Goal: Communication & Community: Answer question/provide support

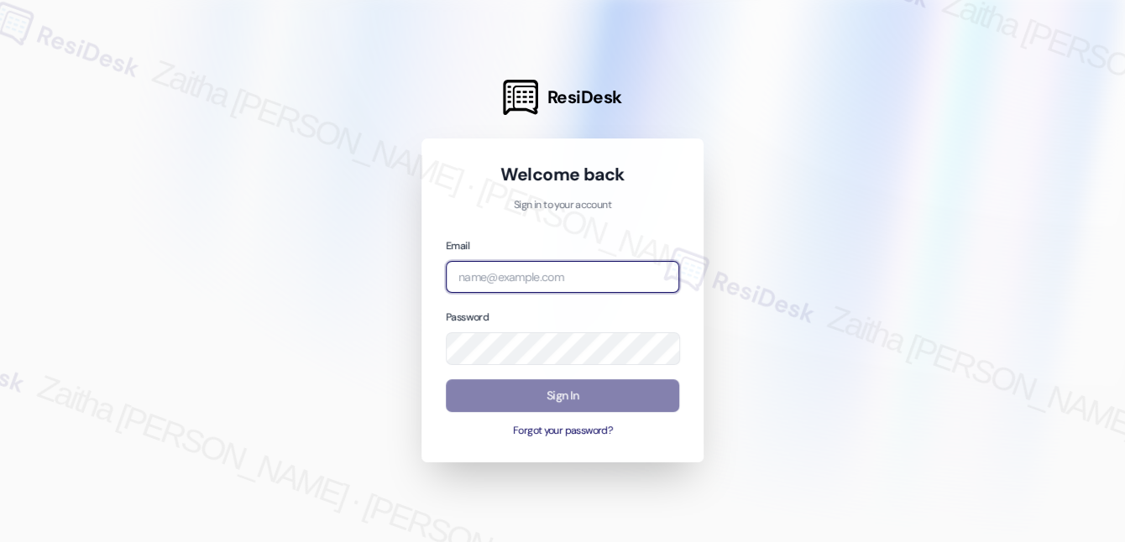
click at [479, 275] on input "email" at bounding box center [562, 277] width 233 height 33
type input "automated-surveys-a_c_lewis-zaitha.mae.[PERSON_NAME]@a_c_[DOMAIN_NAME]"
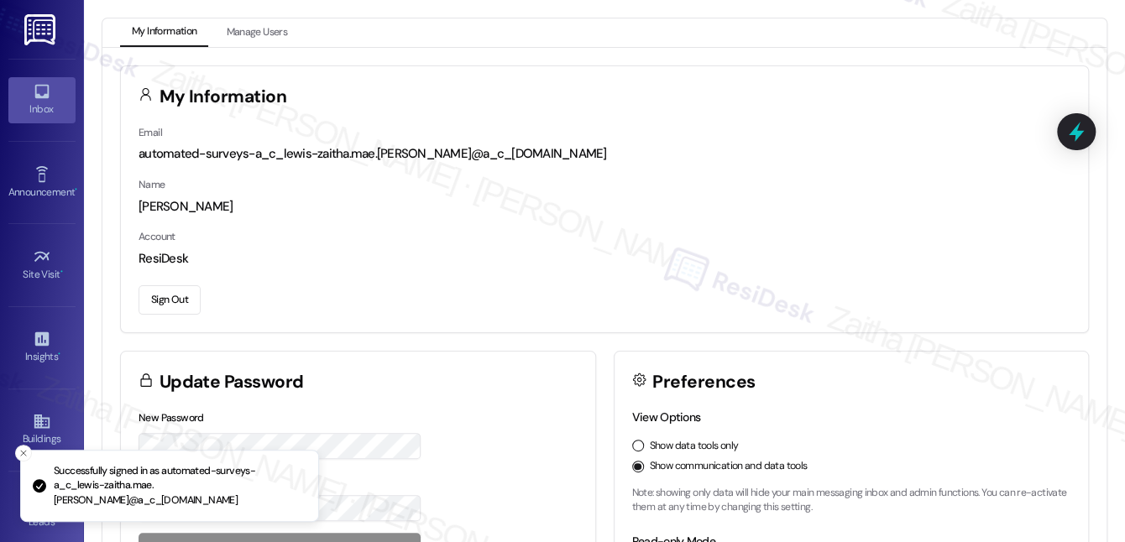
click at [54, 102] on div "Inbox" at bounding box center [42, 109] width 84 height 17
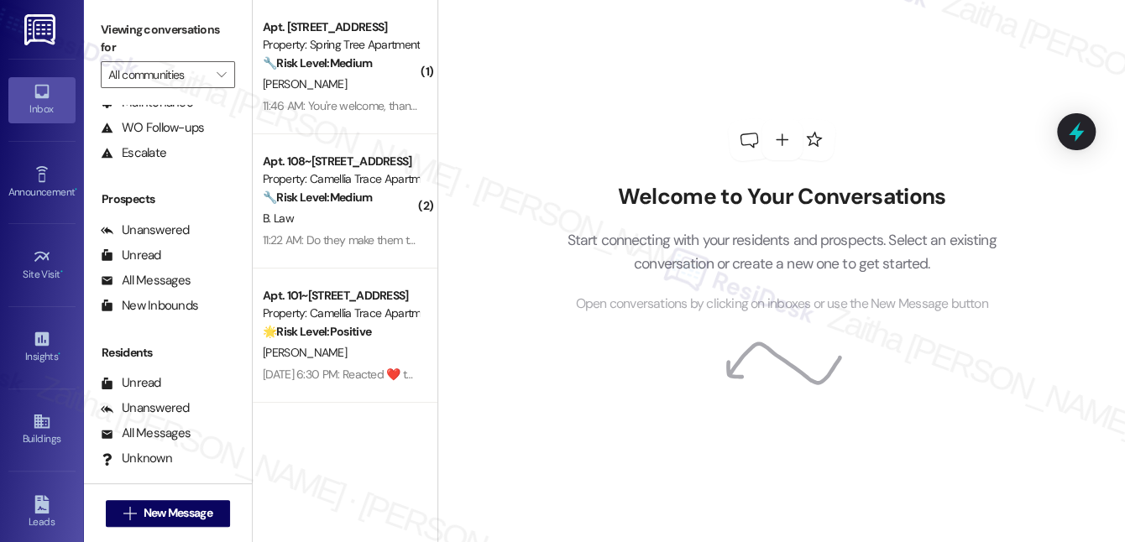
scroll to position [152, 0]
click at [170, 408] on div "Unanswered" at bounding box center [145, 408] width 89 height 18
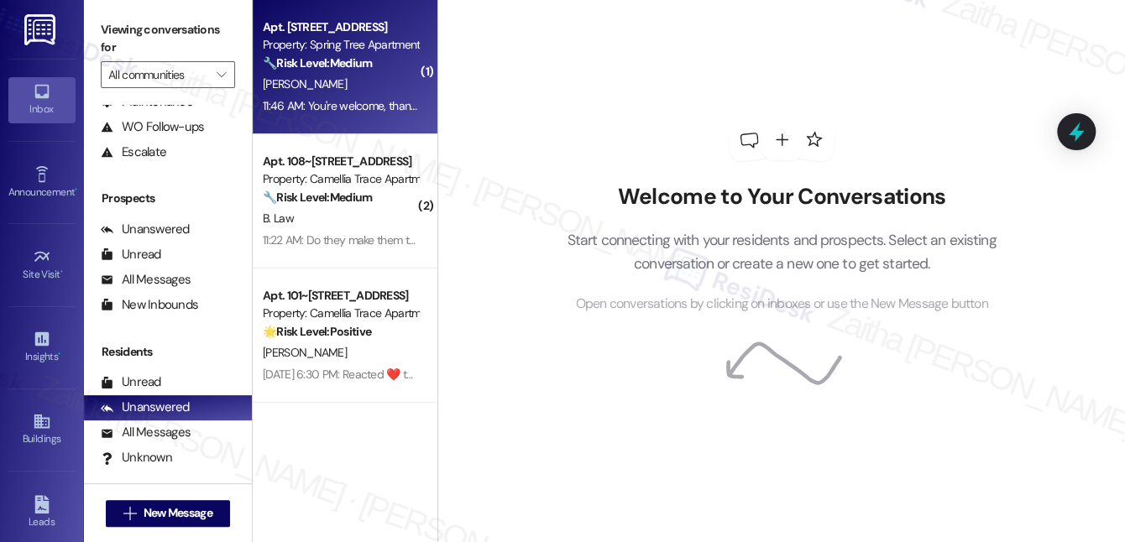
click at [349, 81] on div "[PERSON_NAME]" at bounding box center [340, 84] width 159 height 21
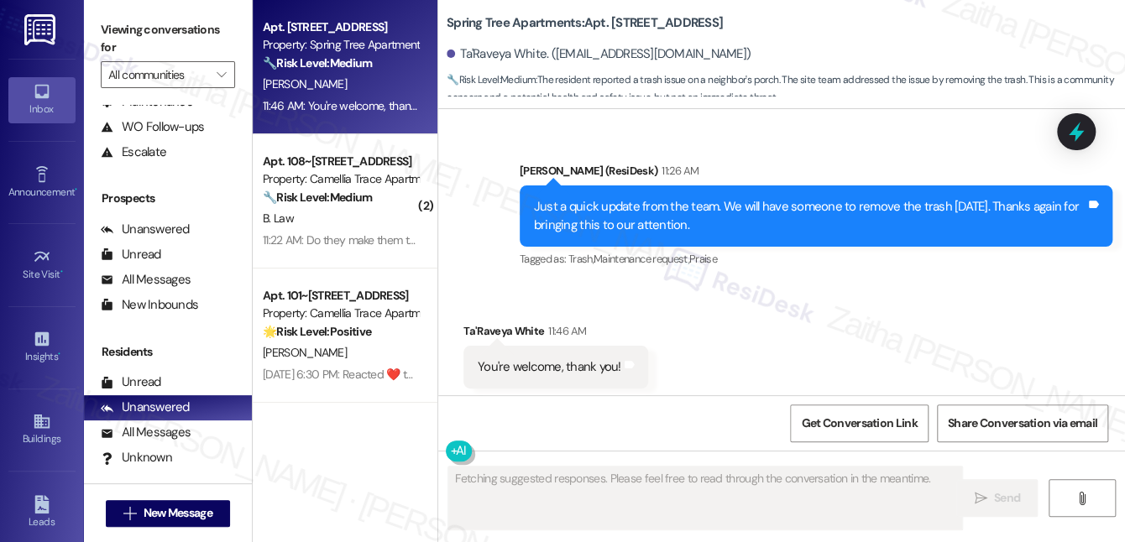
scroll to position [1634, 0]
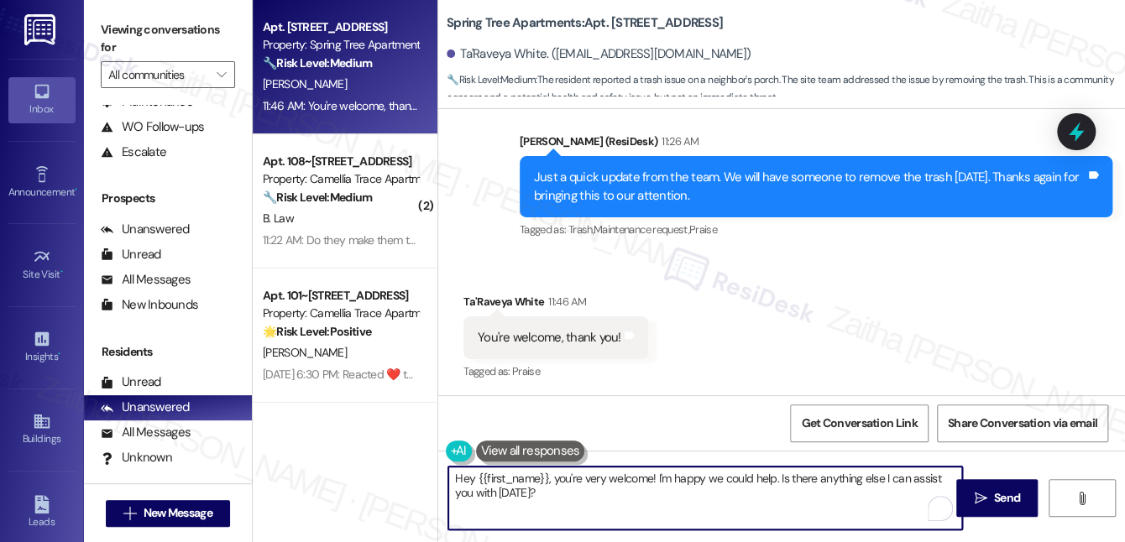
drag, startPoint x: 555, startPoint y: 479, endPoint x: 441, endPoint y: 474, distance: 114.2
click at [441, 474] on div "Hey {{first_name}}, you're very welcome! I'm happy we could help. Is there anyt…" at bounding box center [696, 498] width 515 height 65
drag, startPoint x: 731, startPoint y: 477, endPoint x: 930, endPoint y: 473, distance: 199.0
click at [930, 473] on textarea "You're very welcome! I'm happy we could help. Is there anything else I can assi…" at bounding box center [705, 498] width 514 height 63
type textarea "You're very welcome! I'm happy we could help. If you need anything else, please…"
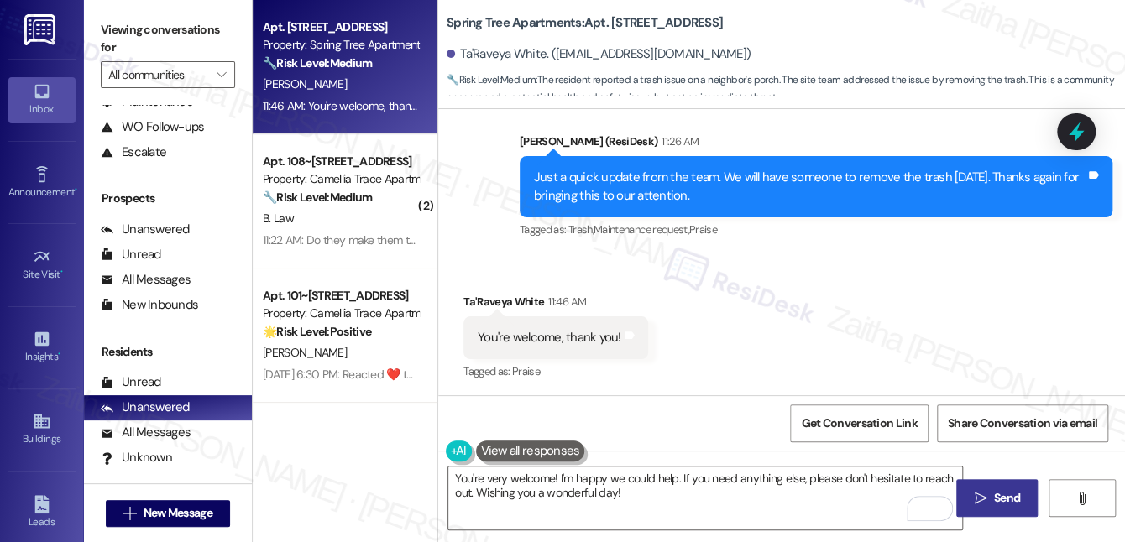
click at [998, 494] on span "Send" at bounding box center [1007, 498] width 26 height 18
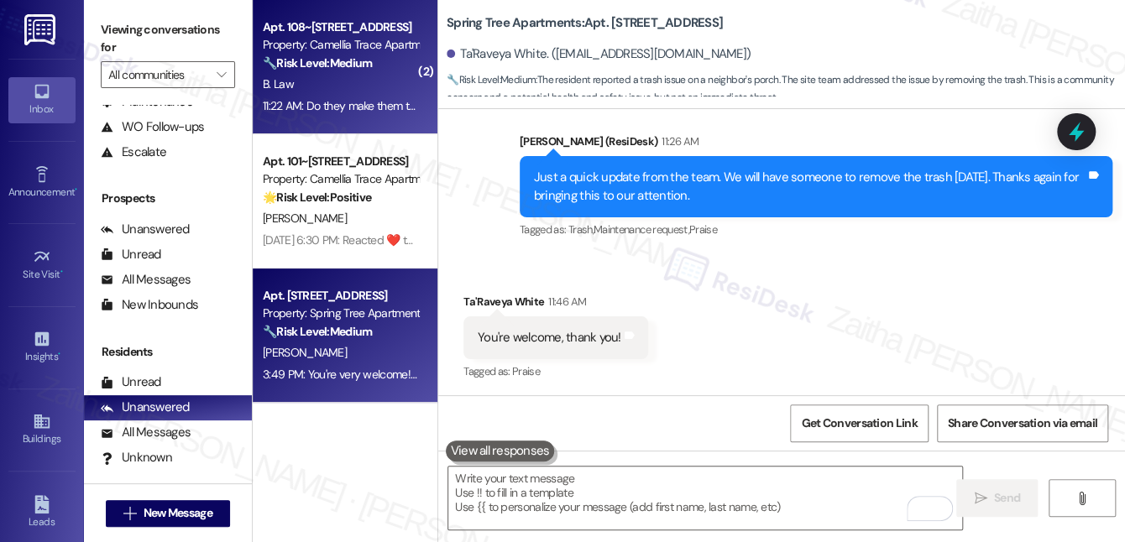
click at [363, 97] on div "11:22 AM: Do they make them there thanks 11:22 AM: Do they make them there than…" at bounding box center [340, 106] width 159 height 21
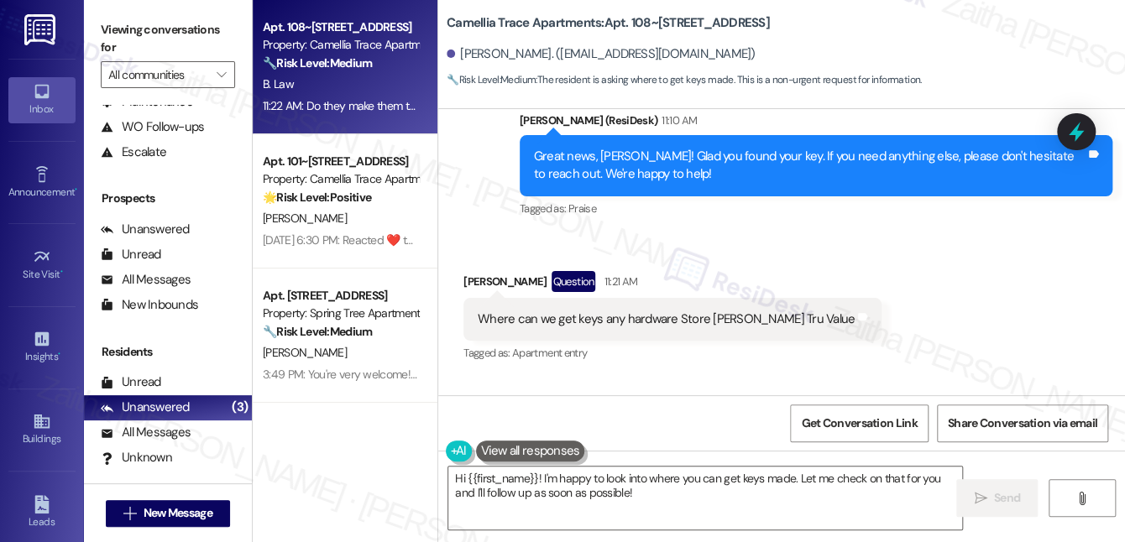
scroll to position [7317, 0]
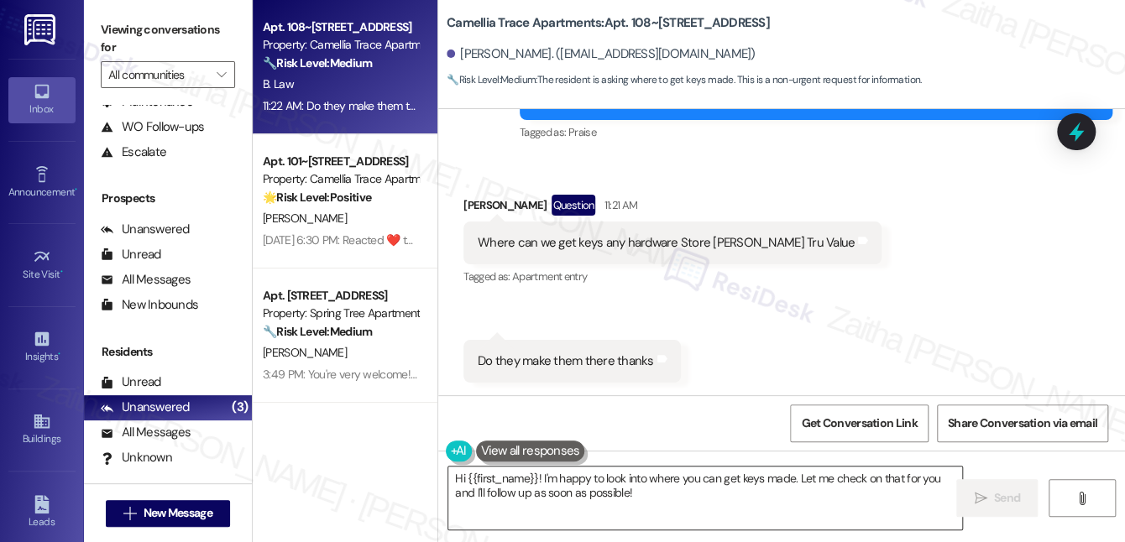
click at [608, 495] on textarea "Hi {{first_name}}! I'm happy to look into where you can get keys made. Let me c…" at bounding box center [705, 498] width 514 height 63
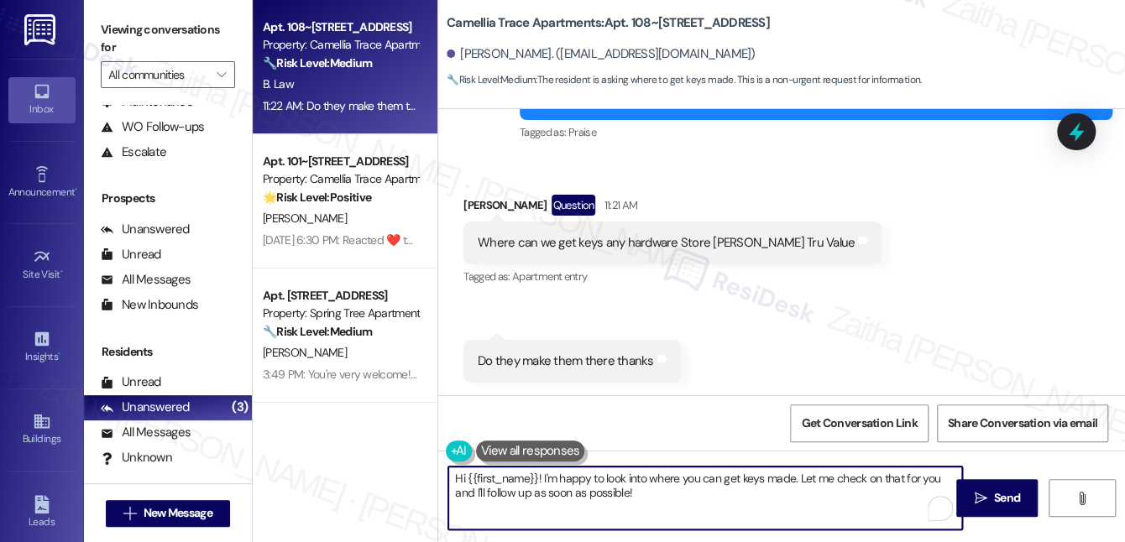
click at [609, 494] on textarea "Hi {{first_name}}! I'm happy to look into where you can get keys made. Let me c…" at bounding box center [705, 498] width 514 height 63
drag, startPoint x: 537, startPoint y: 475, endPoint x: 457, endPoint y: 472, distance: 80.7
click at [457, 472] on textarea "Hi {{first_name}}! I'm happy to look into where you can get keys made. Let me c…" at bounding box center [705, 498] width 514 height 63
click at [468, 201] on div "[PERSON_NAME] Question 11:21 AM" at bounding box center [672, 208] width 418 height 27
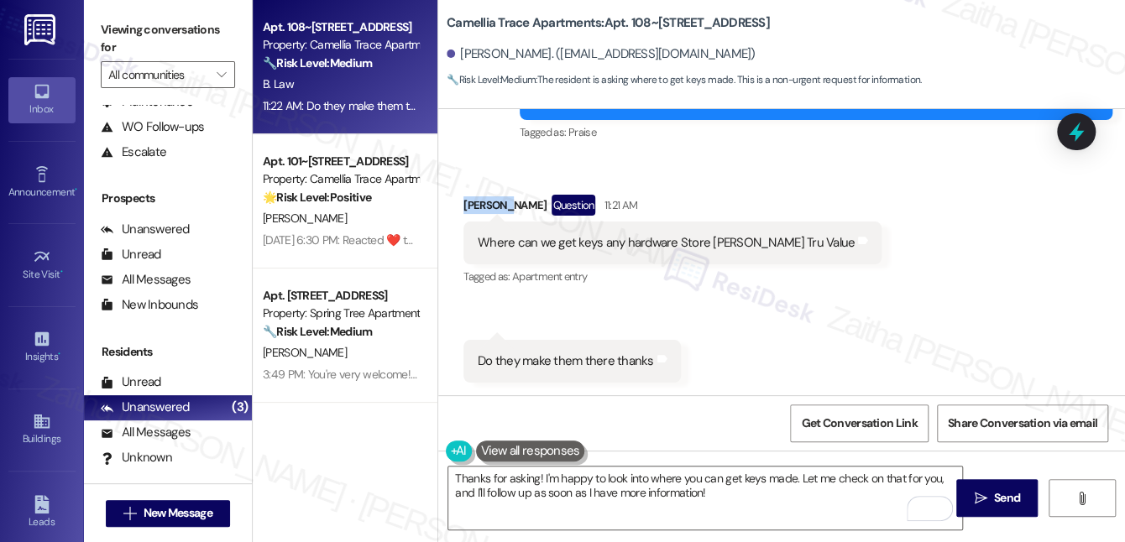
click at [468, 201] on div "[PERSON_NAME] Question 11:21 AM" at bounding box center [672, 208] width 418 height 27
copy div "[PERSON_NAME]"
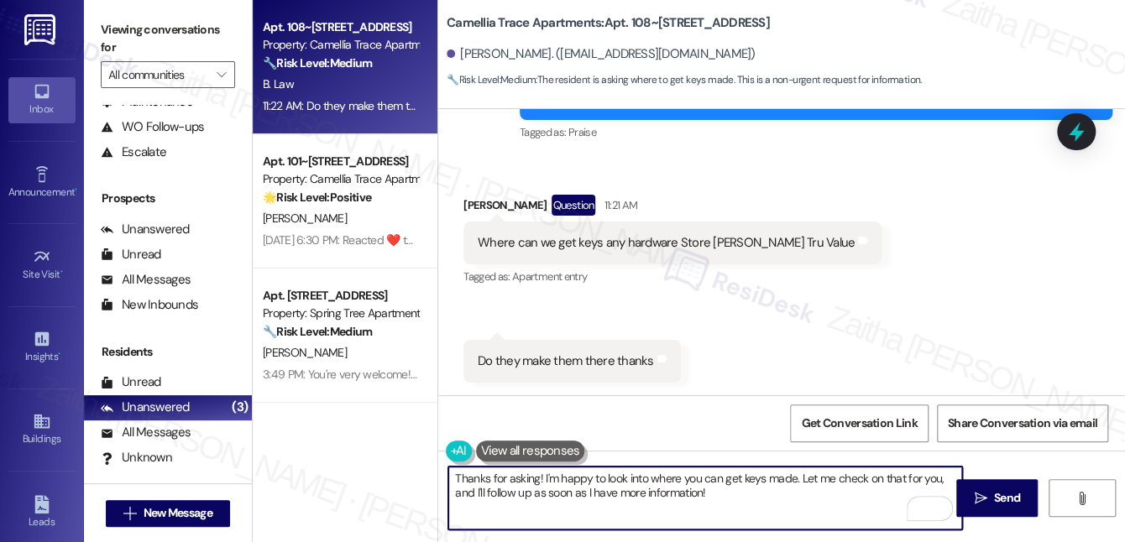
click at [537, 476] on textarea "Thanks for asking! I'm happy to look into where you can get keys made. Let me c…" at bounding box center [705, 498] width 514 height 63
paste textarea "[PERSON_NAME]"
type textarea "Thanks for asking, [PERSON_NAME]! I'm happy to look into where you can get keys…"
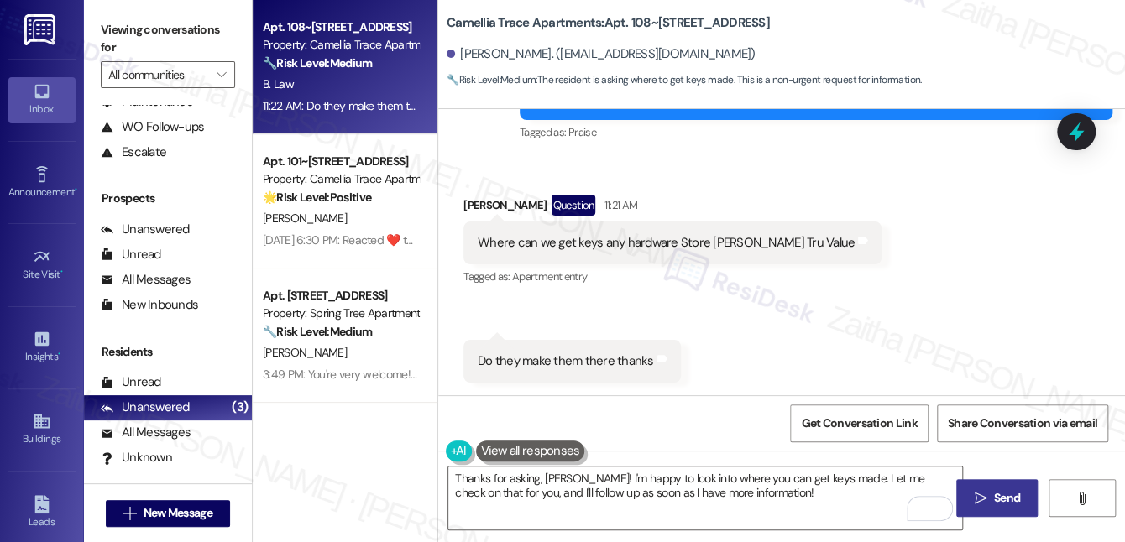
click at [991, 495] on span "Send" at bounding box center [1007, 498] width 33 height 18
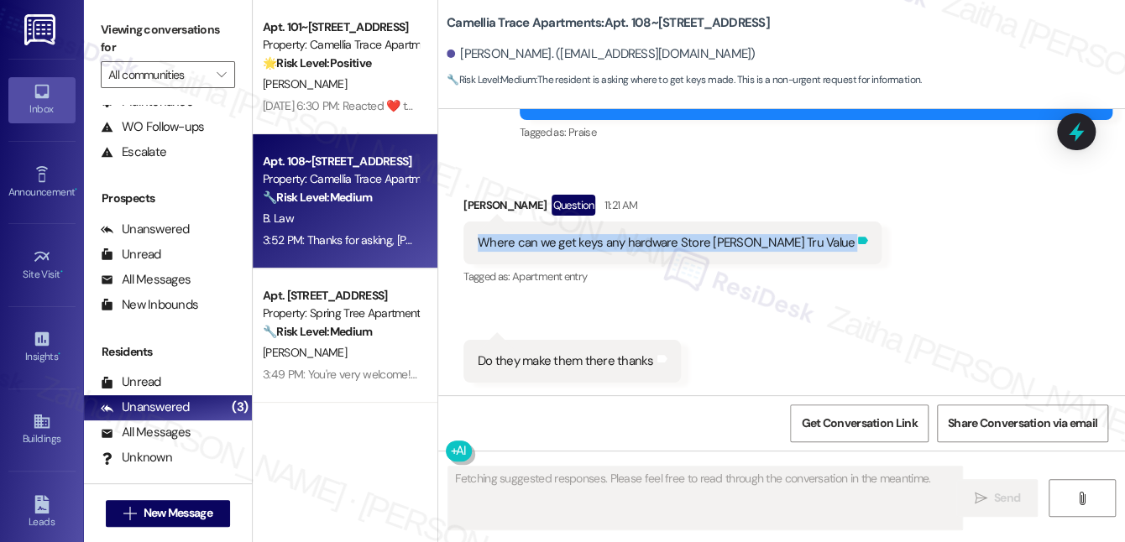
drag, startPoint x: 473, startPoint y: 242, endPoint x: 795, endPoint y: 248, distance: 322.4
click at [795, 248] on div "Where can we get keys any hardware Store [PERSON_NAME] Tru Value Tags and notes" at bounding box center [672, 243] width 418 height 43
copy div "Where can we get keys any hardware Store [PERSON_NAME] Tru Value Tags and notes"
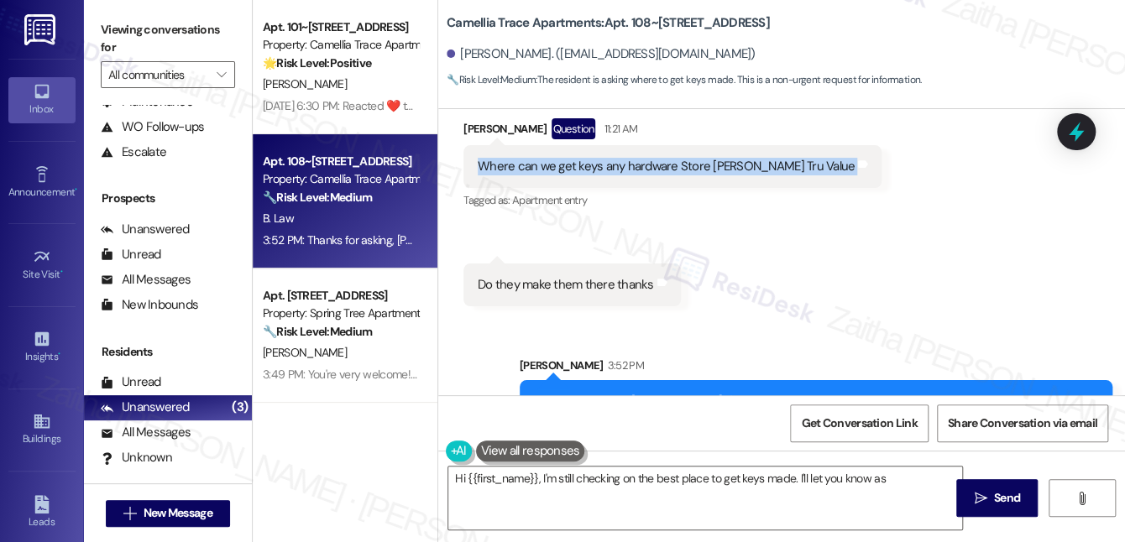
scroll to position [7452, 0]
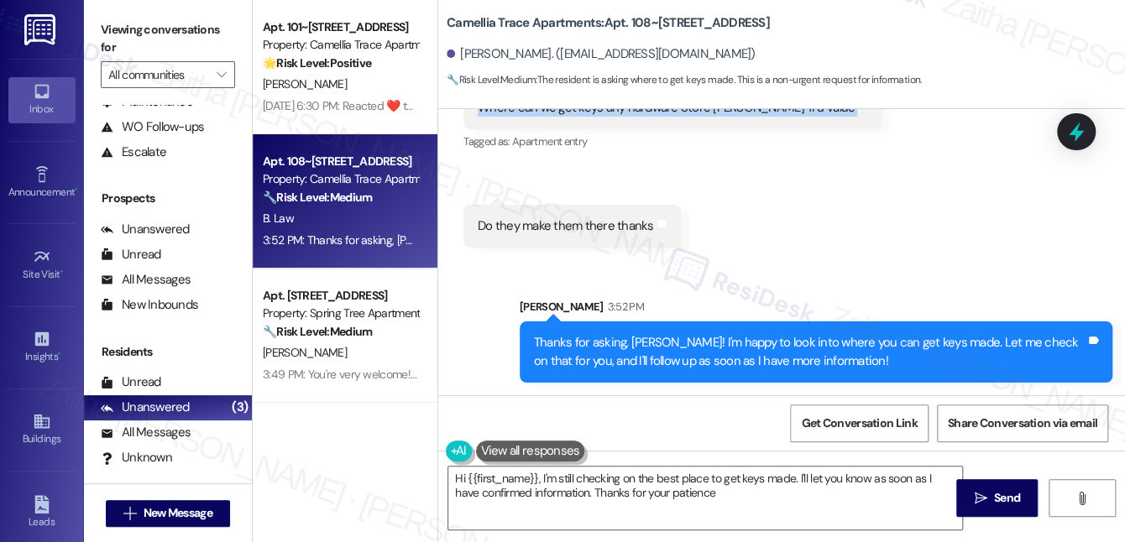
type textarea "Hi {{first_name}}, I'm still checking on the best place to get keys made. I'll …"
drag, startPoint x: 472, startPoint y: 224, endPoint x: 668, endPoint y: 224, distance: 196.4
click at [668, 224] on div "Do they make them there thanks Tags and notes" at bounding box center [571, 226] width 217 height 43
copy div "Do they make them there thanks Tags and notes Sent via SMS"
click at [911, 203] on div "Received via SMS [PERSON_NAME] Question 11:21 AM Where can we get keys any hard…" at bounding box center [781, 141] width 687 height 238
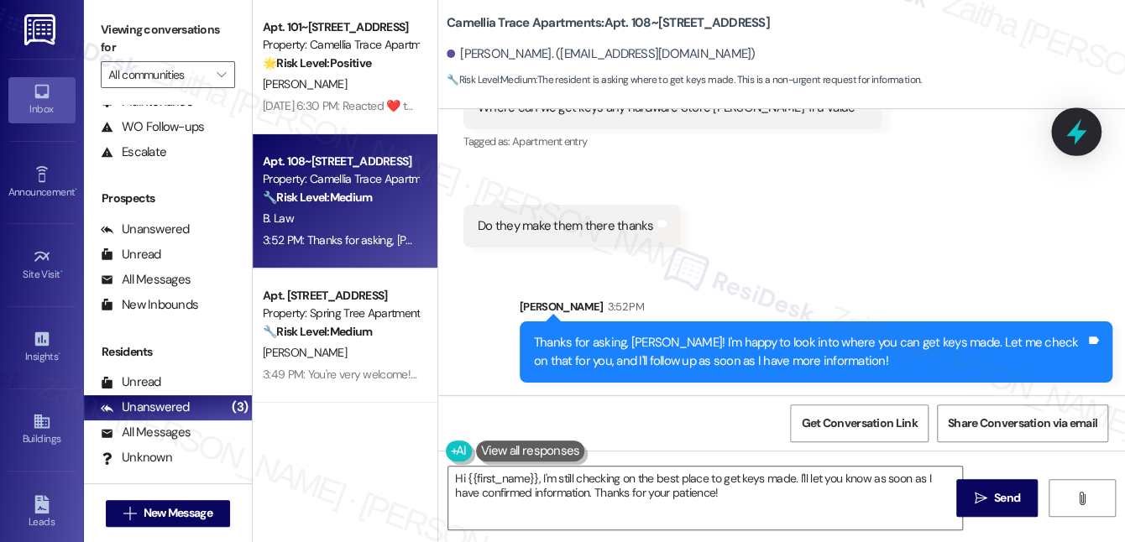
click at [1078, 126] on icon at bounding box center [1076, 132] width 20 height 26
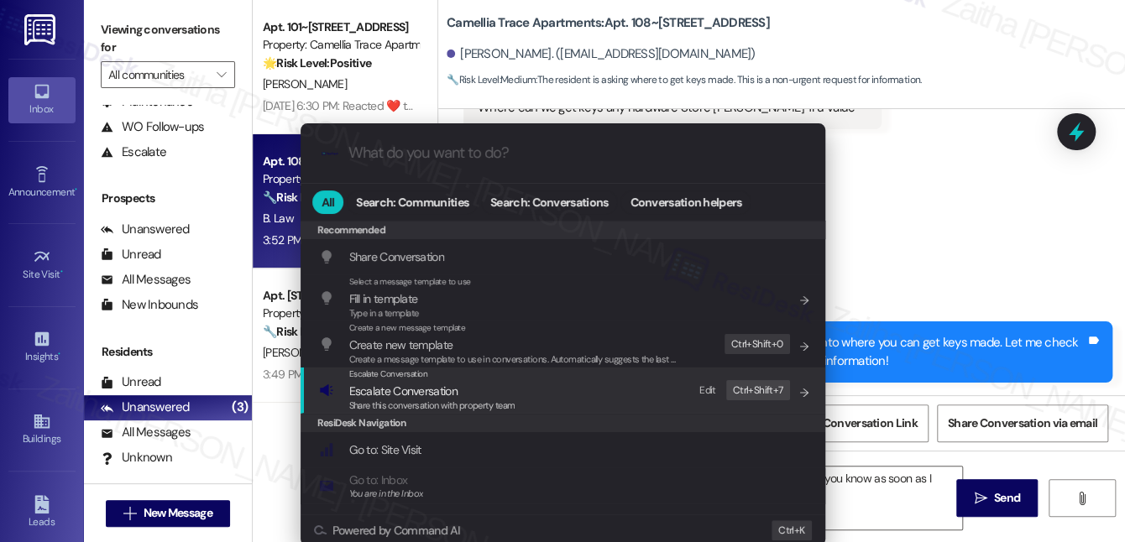
click at [403, 390] on span "Escalate Conversation" at bounding box center [403, 391] width 108 height 15
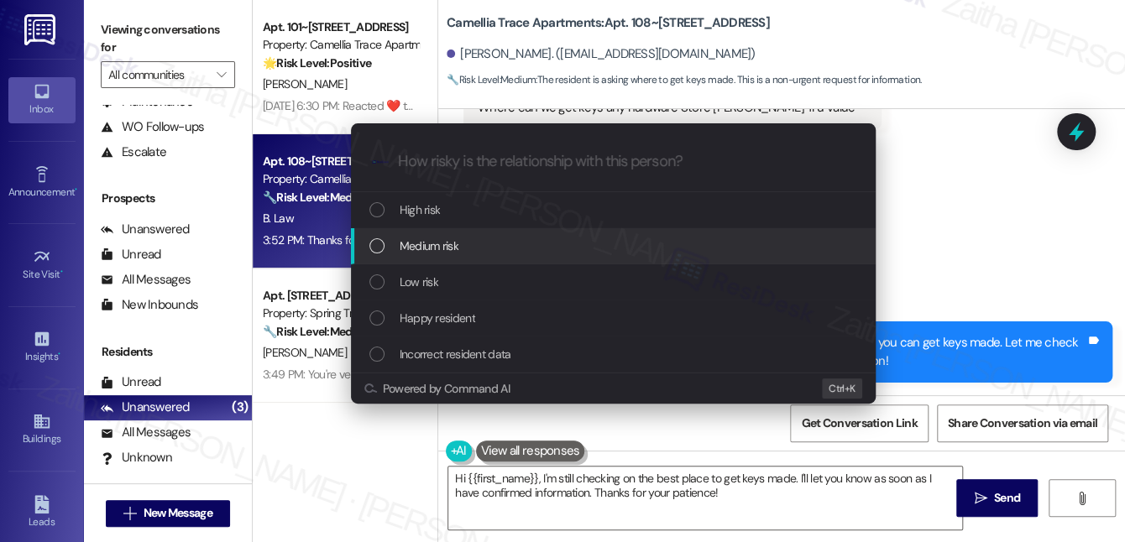
click at [441, 247] on span "Medium risk" at bounding box center [429, 246] width 59 height 18
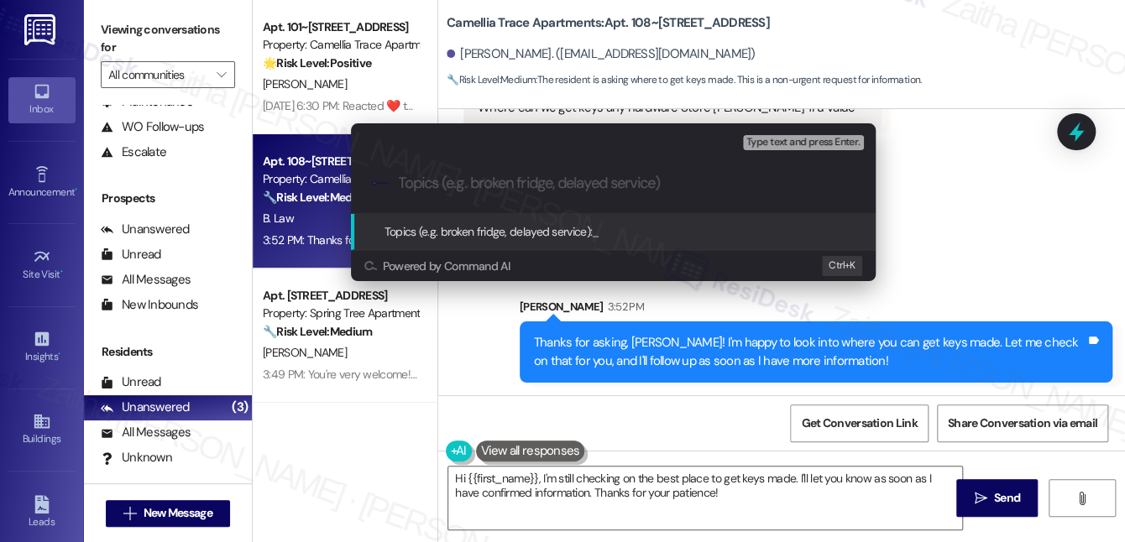
paste input "Resident Inquiry: Key Duplication Options"
type input "Resident Inquiry: Key Duplication Options"
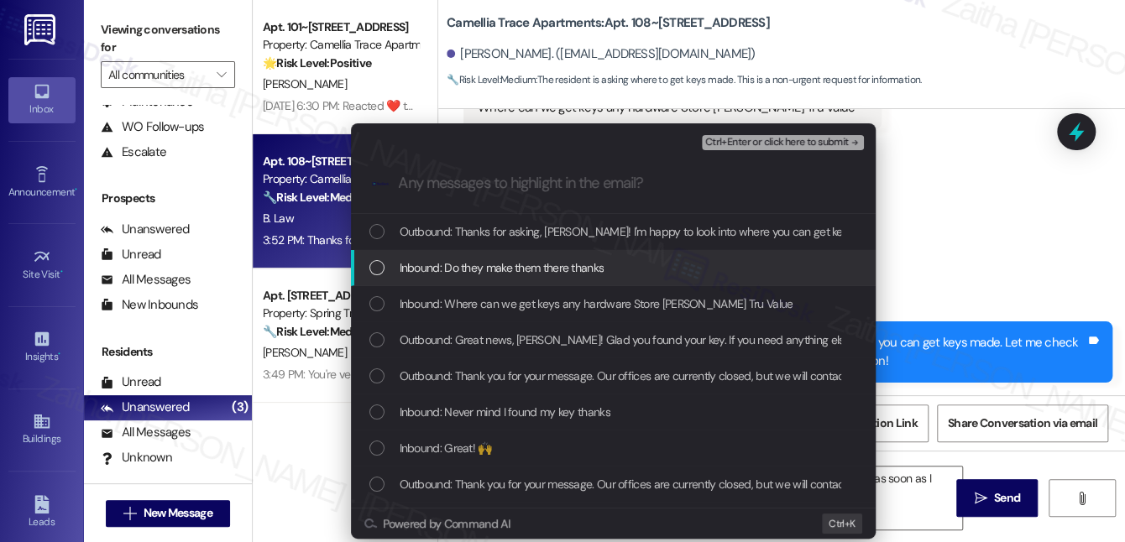
click at [536, 267] on span "Inbound: Do they make them there thanks" at bounding box center [502, 268] width 205 height 18
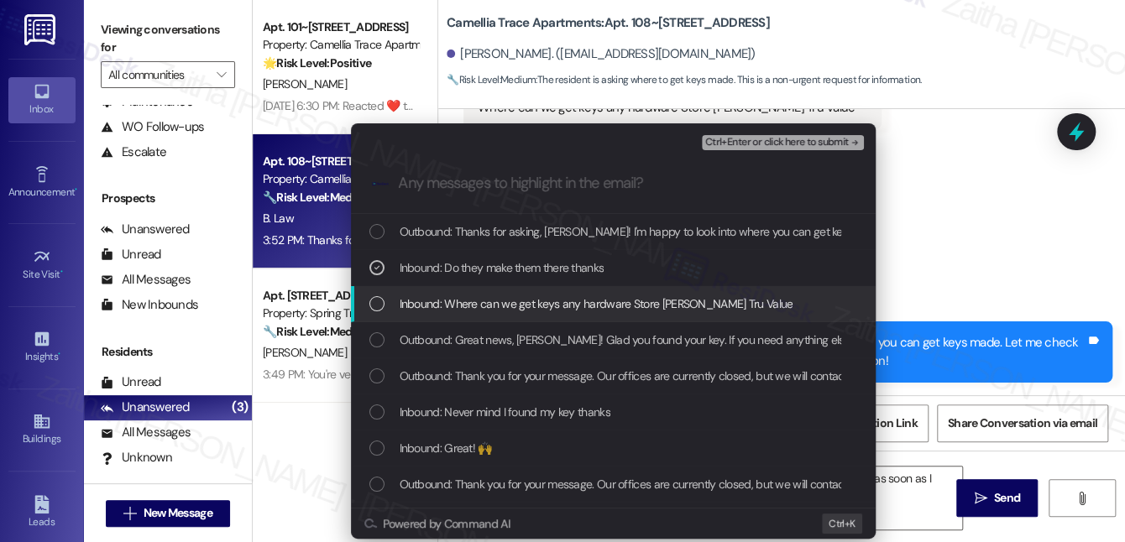
click at [515, 305] on span "Inbound: Where can we get keys any hardware Store [PERSON_NAME] Tru Value" at bounding box center [597, 304] width 394 height 18
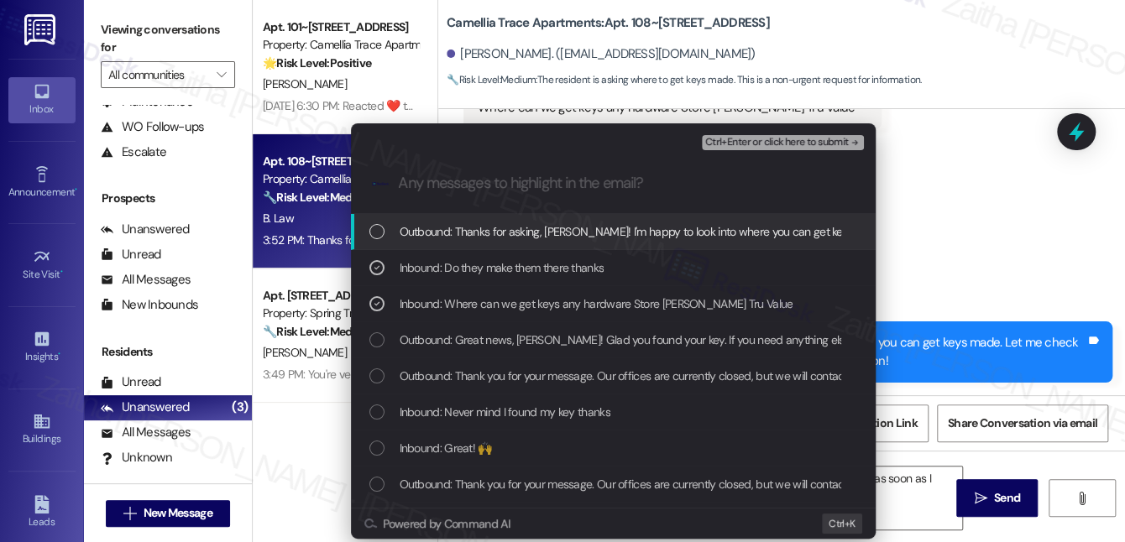
click at [743, 147] on span "Ctrl+Enter or click here to submit" at bounding box center [777, 143] width 144 height 12
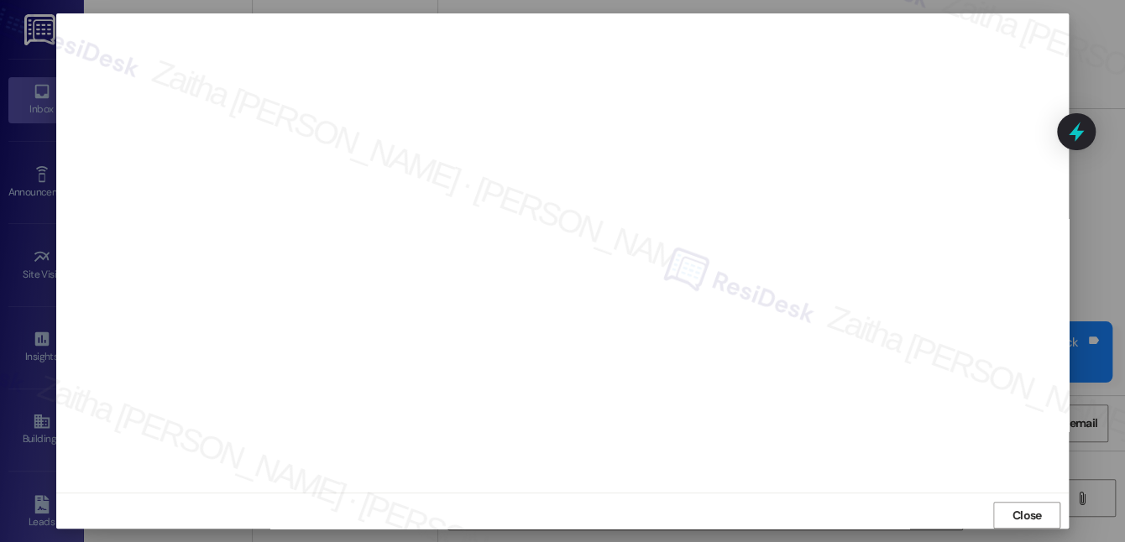
scroll to position [7569, 0]
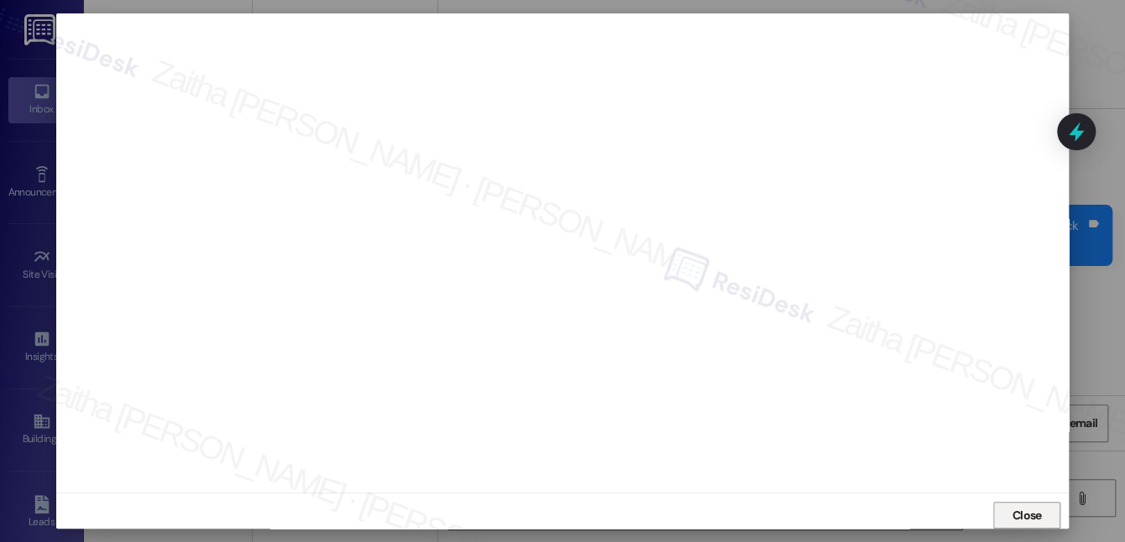
click at [1014, 516] on span "Close" at bounding box center [1026, 516] width 29 height 18
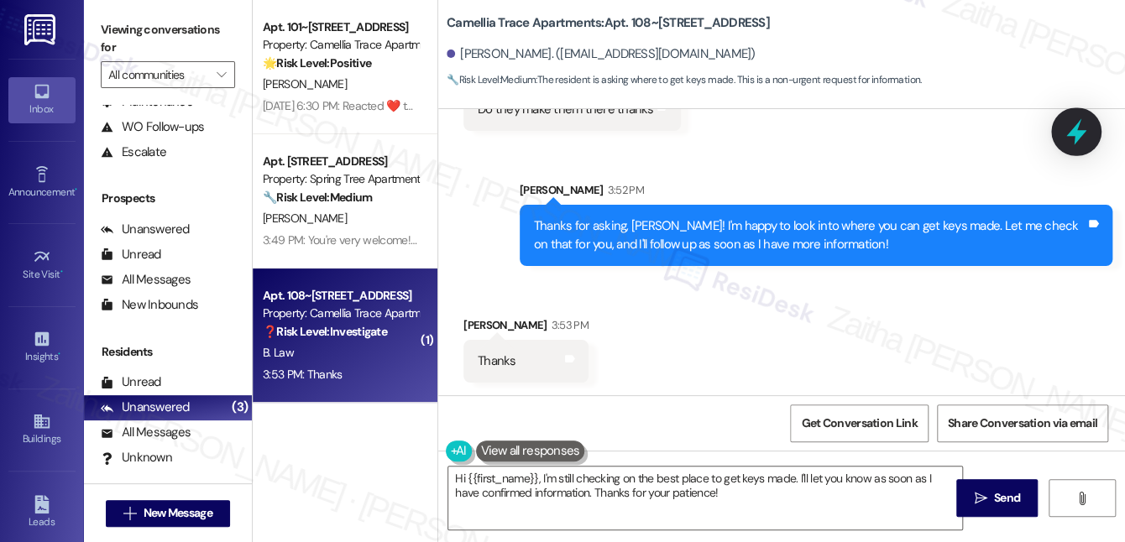
click at [1064, 133] on icon at bounding box center [1076, 132] width 29 height 29
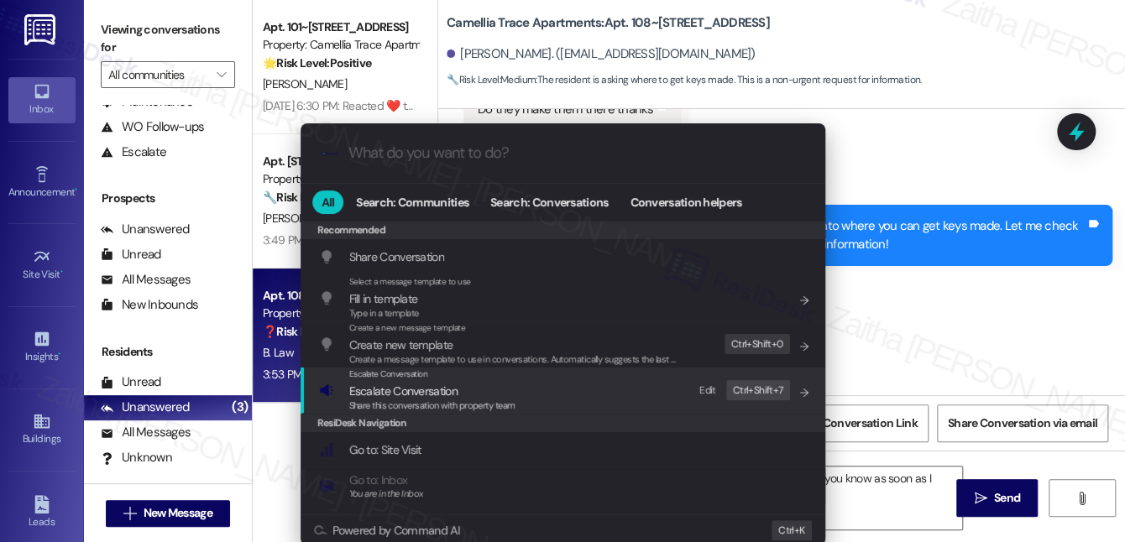
click at [388, 395] on span "Escalate Conversation" at bounding box center [403, 391] width 108 height 15
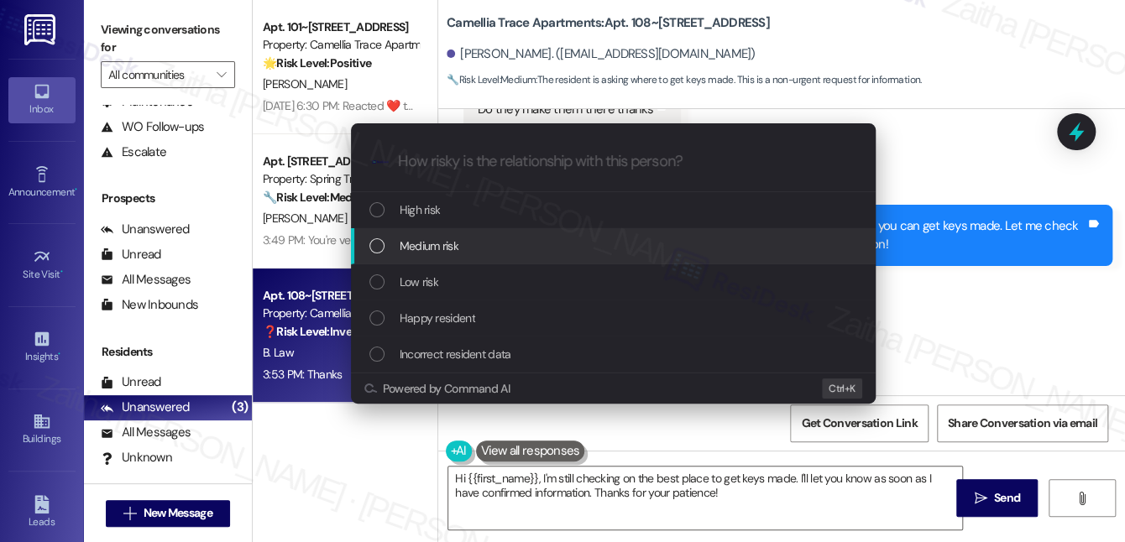
click at [432, 241] on span "Medium risk" at bounding box center [429, 246] width 59 height 18
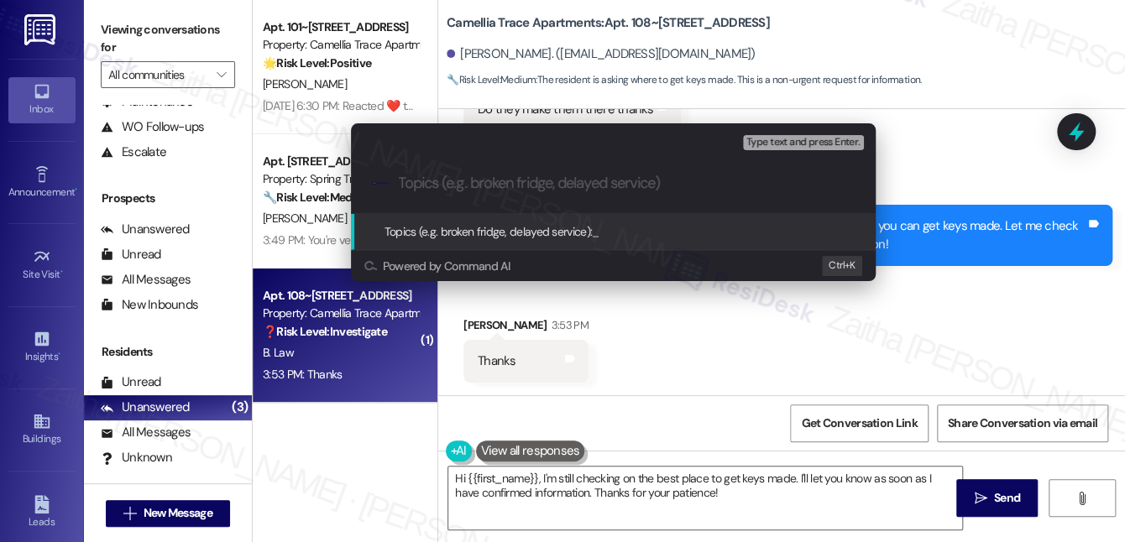
paste input "Resident Inquiry: Key Duplication Options"
type input "Resident Inquiry: Key Duplication Options"
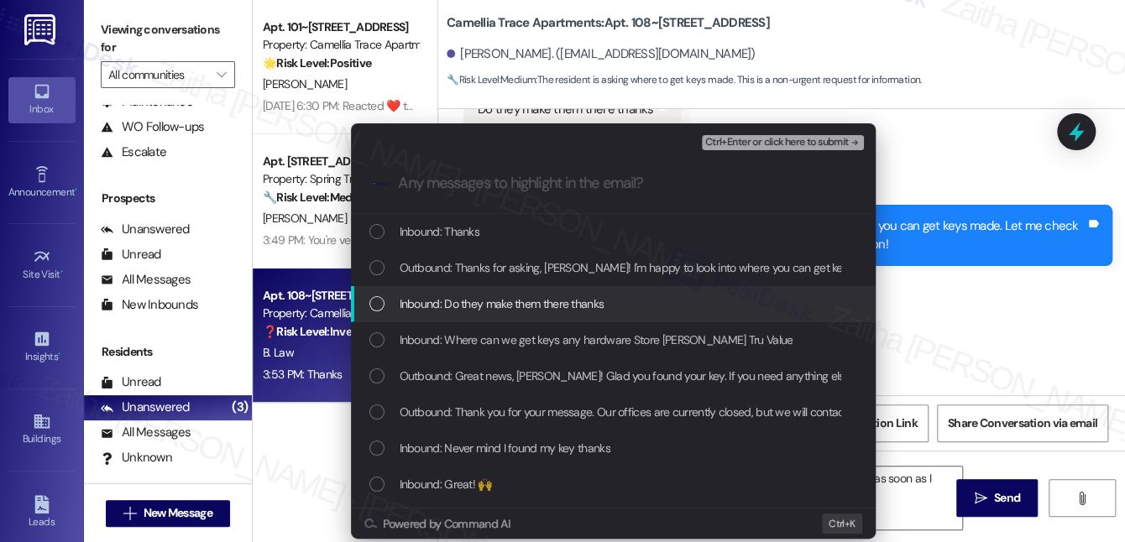
click at [506, 297] on span "Inbound: Do they make them there thanks" at bounding box center [502, 304] width 205 height 18
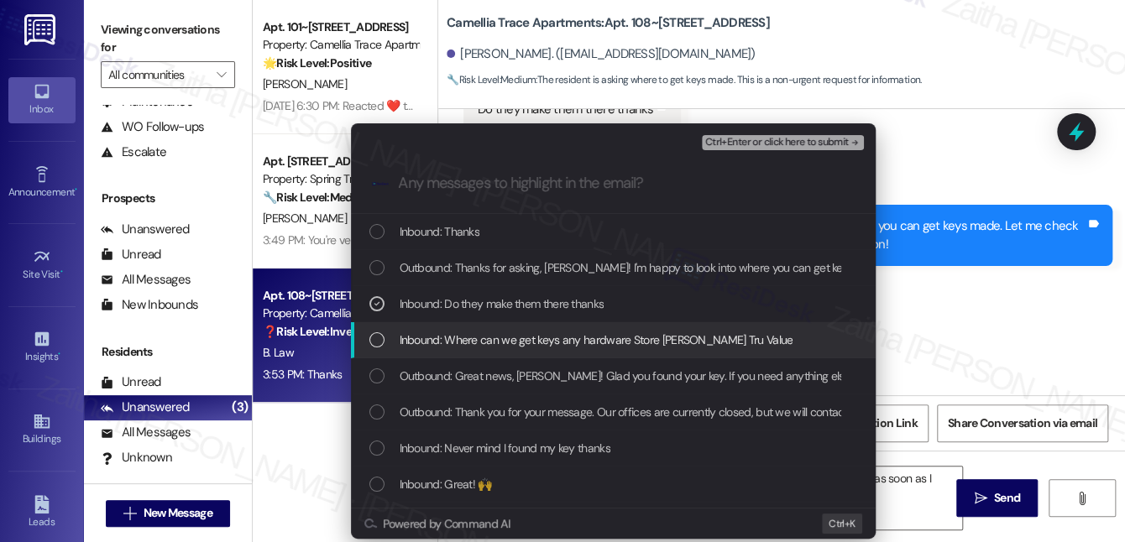
click at [505, 338] on span "Inbound: Where can we get keys any hardware Store [PERSON_NAME] Tru Value" at bounding box center [597, 340] width 394 height 18
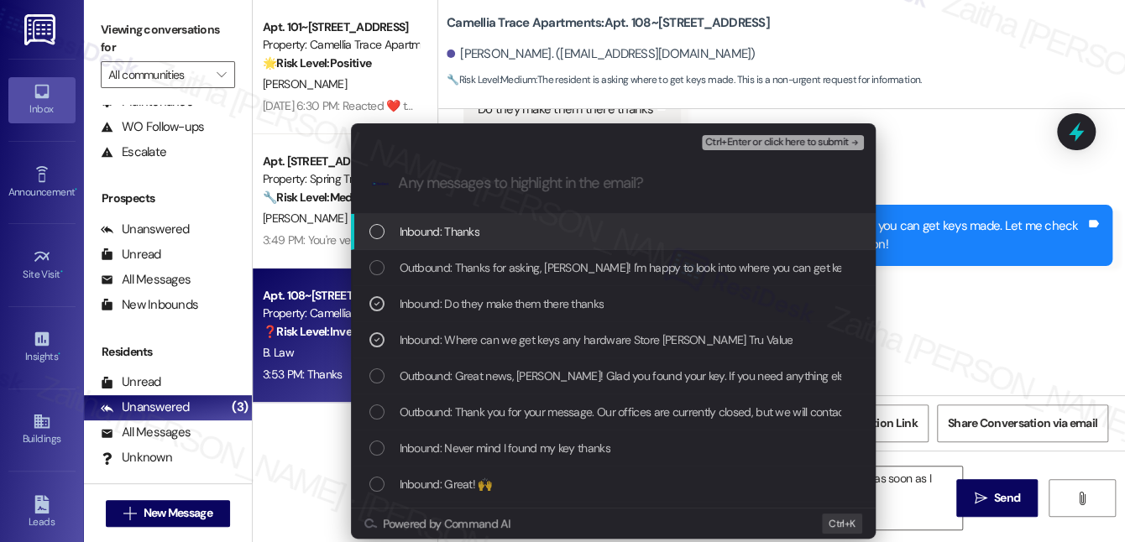
click at [750, 139] on span "Ctrl+Enter or click here to submit" at bounding box center [777, 143] width 144 height 12
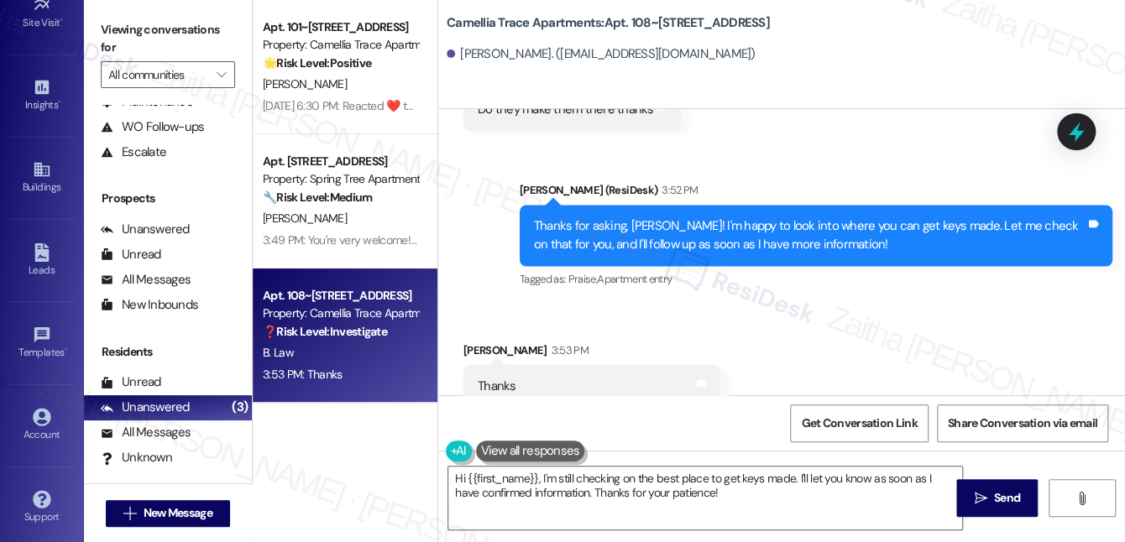
scroll to position [7619, 0]
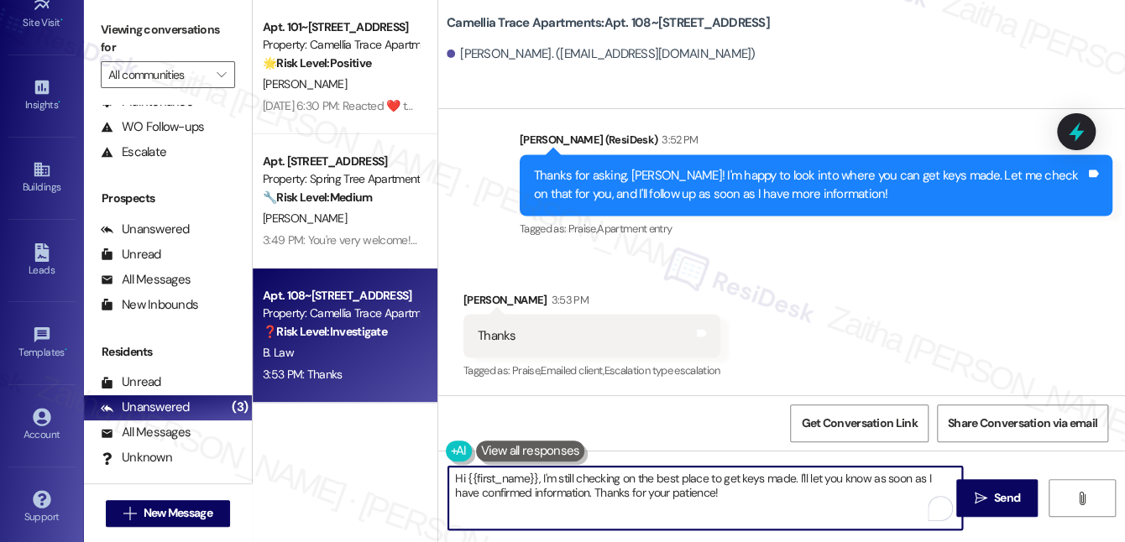
drag, startPoint x: 454, startPoint y: 479, endPoint x: 750, endPoint y: 495, distance: 295.9
click at [747, 497] on textarea "Hi {{first_name}}, I'm still checking on the best place to get keys made. I'll …" at bounding box center [705, 498] width 514 height 63
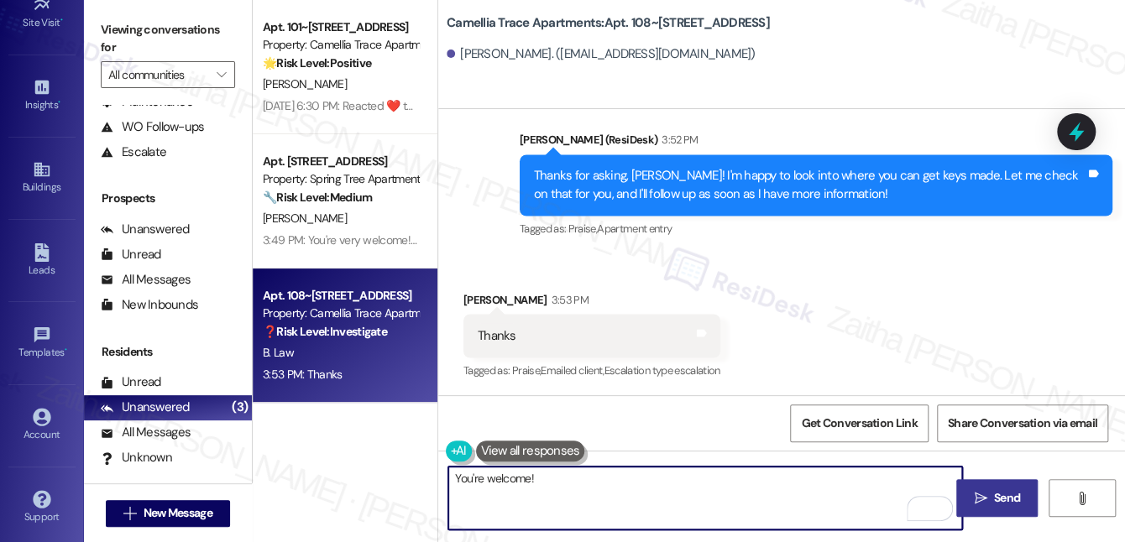
type textarea "You're welcome!"
click at [996, 488] on button " Send" at bounding box center [996, 498] width 81 height 38
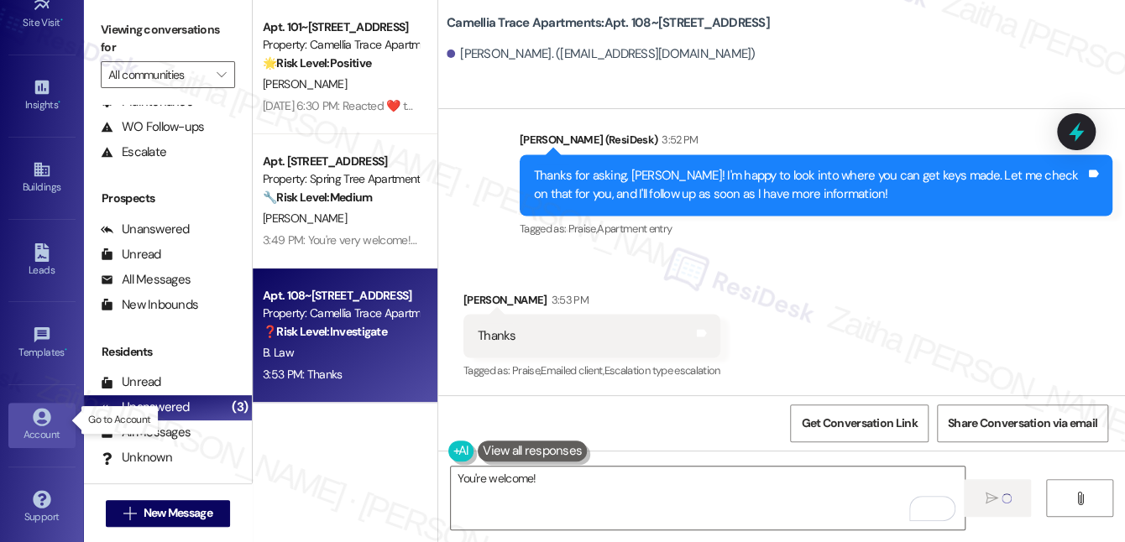
click at [41, 426] on div "Account" at bounding box center [42, 434] width 84 height 17
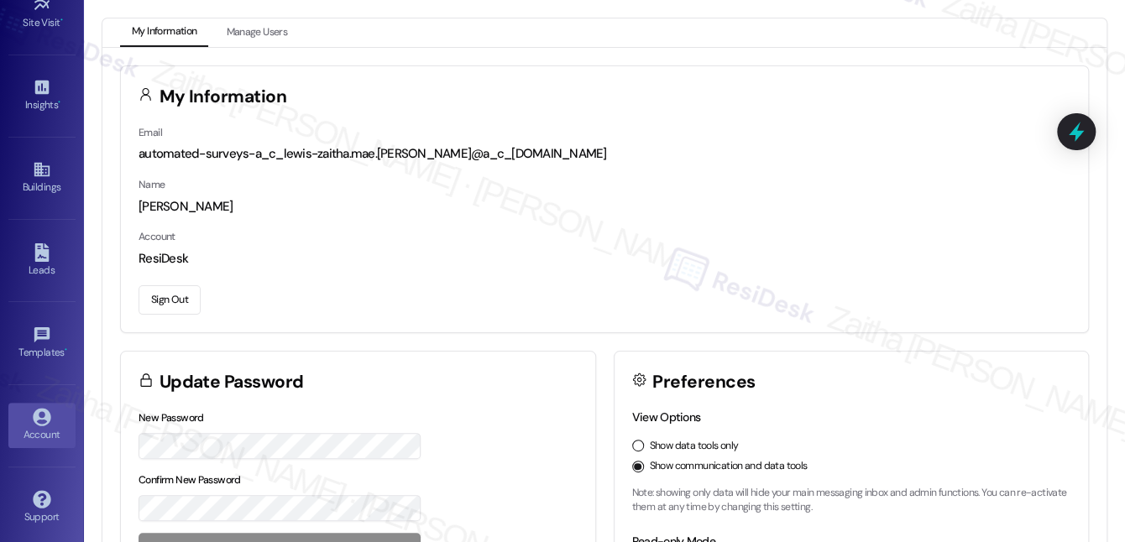
click at [155, 303] on button "Sign Out" at bounding box center [170, 299] width 62 height 29
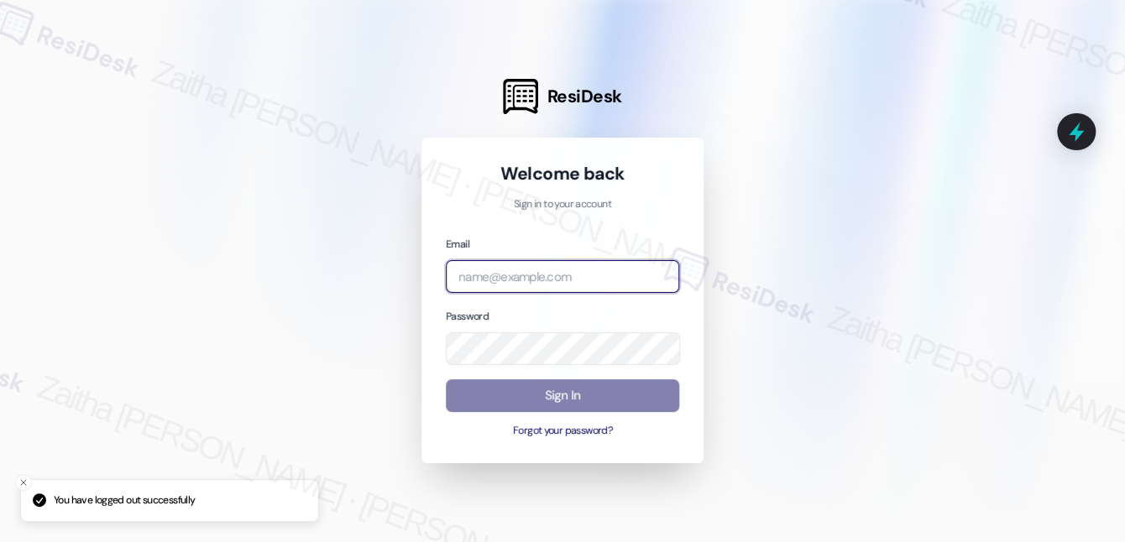
click at [537, 280] on input "email" at bounding box center [562, 276] width 233 height 33
type input "[EMAIL_ADDRESS][PERSON_NAME][DOMAIN_NAME]"
